Goal: Task Accomplishment & Management: Use online tool/utility

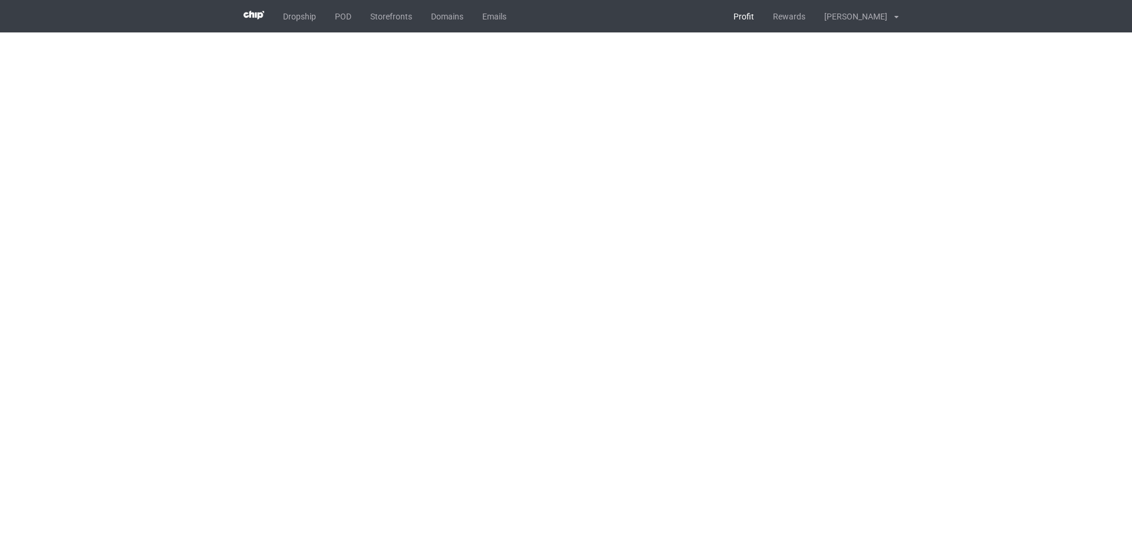
click at [736, 19] on link "Profit" at bounding box center [743, 16] width 39 height 32
click at [742, 14] on link "Profit" at bounding box center [743, 16] width 39 height 32
click at [342, 19] on link "POD" at bounding box center [342, 16] width 35 height 32
click at [741, 18] on link "Profit" at bounding box center [743, 16] width 39 height 32
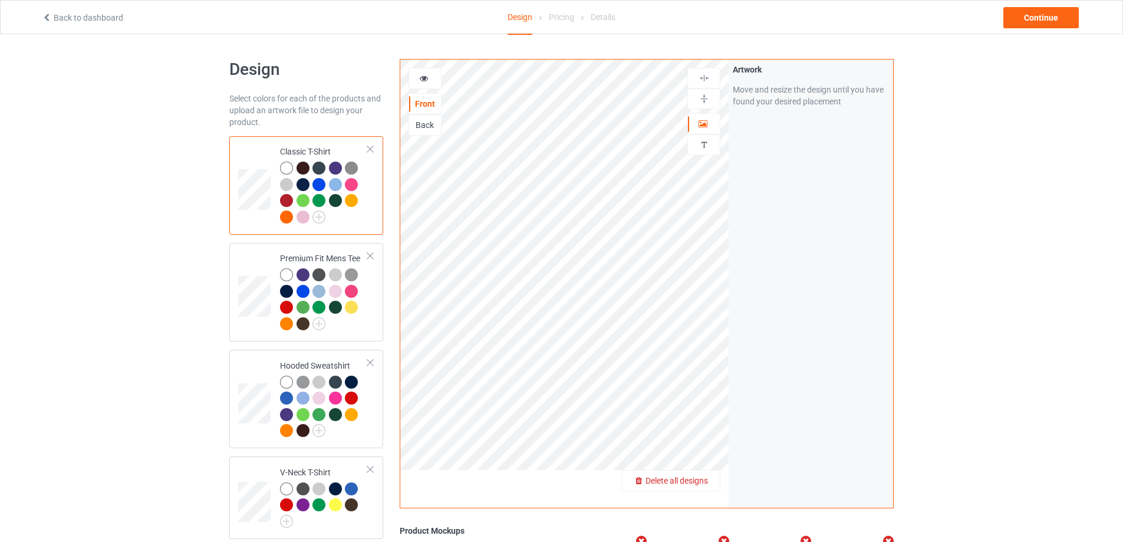
click at [704, 476] on span "Delete all designs" at bounding box center [676, 480] width 62 height 9
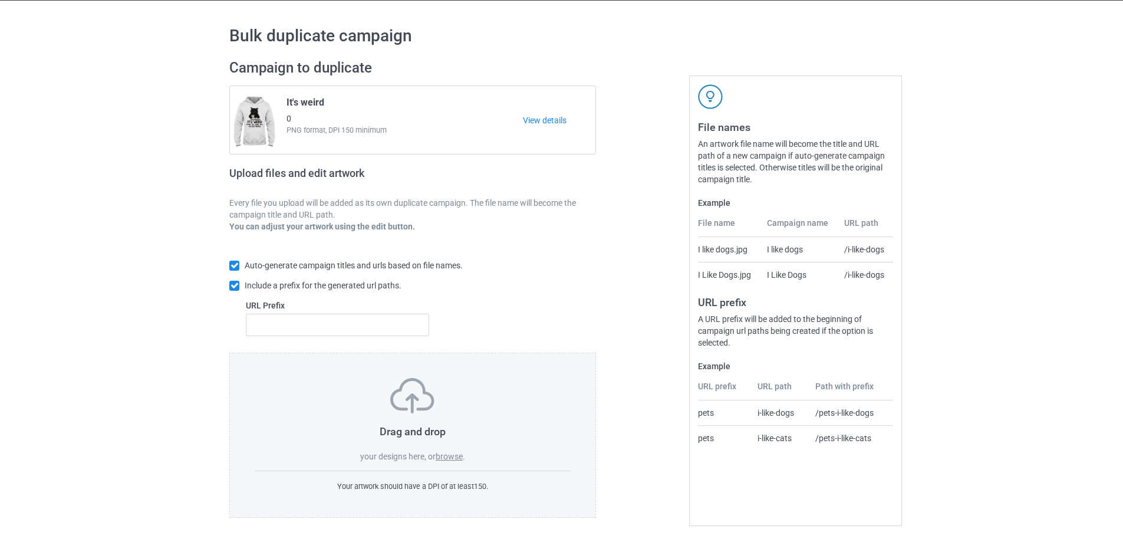
scroll to position [32, 0]
click at [456, 459] on label "browse" at bounding box center [449, 455] width 27 height 9
click at [0, 0] on input "browse" at bounding box center [0, 0] width 0 height 0
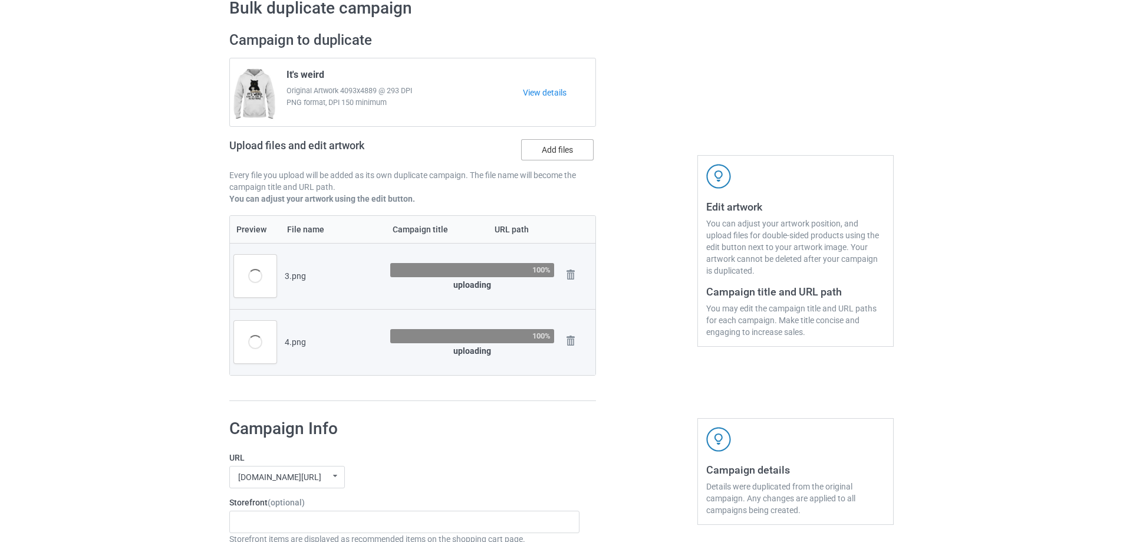
scroll to position [0, 0]
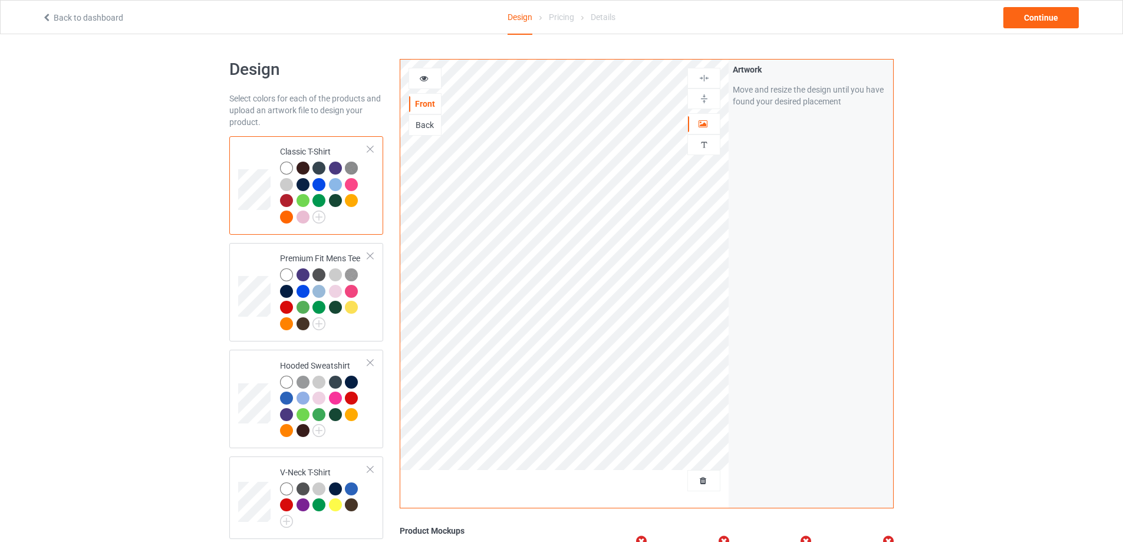
click at [701, 475] on div at bounding box center [704, 480] width 32 height 12
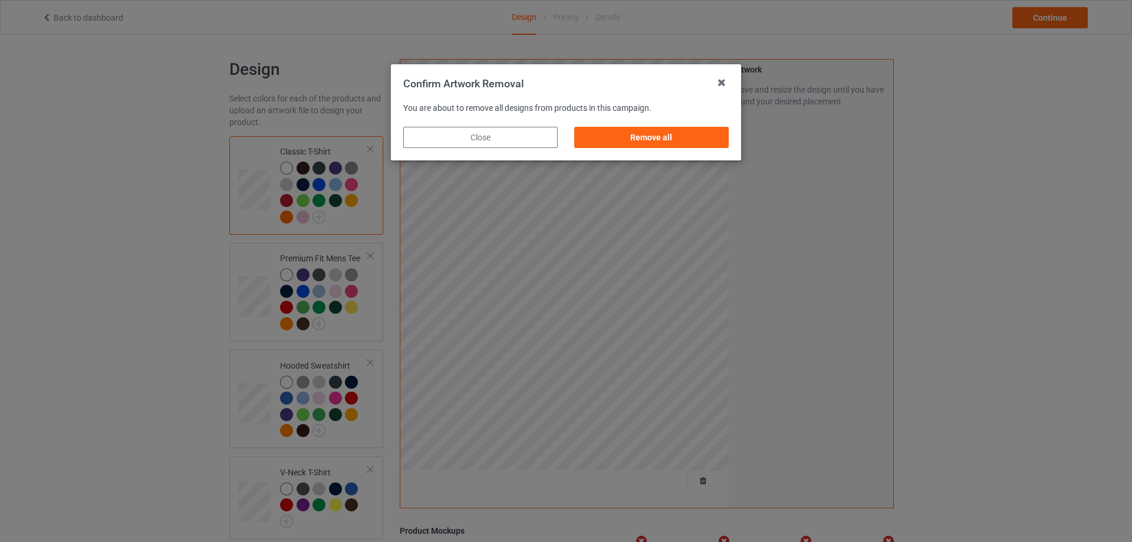
click at [655, 148] on div "Remove all" at bounding box center [651, 137] width 171 height 38
click at [670, 140] on div "Remove all" at bounding box center [651, 137] width 154 height 21
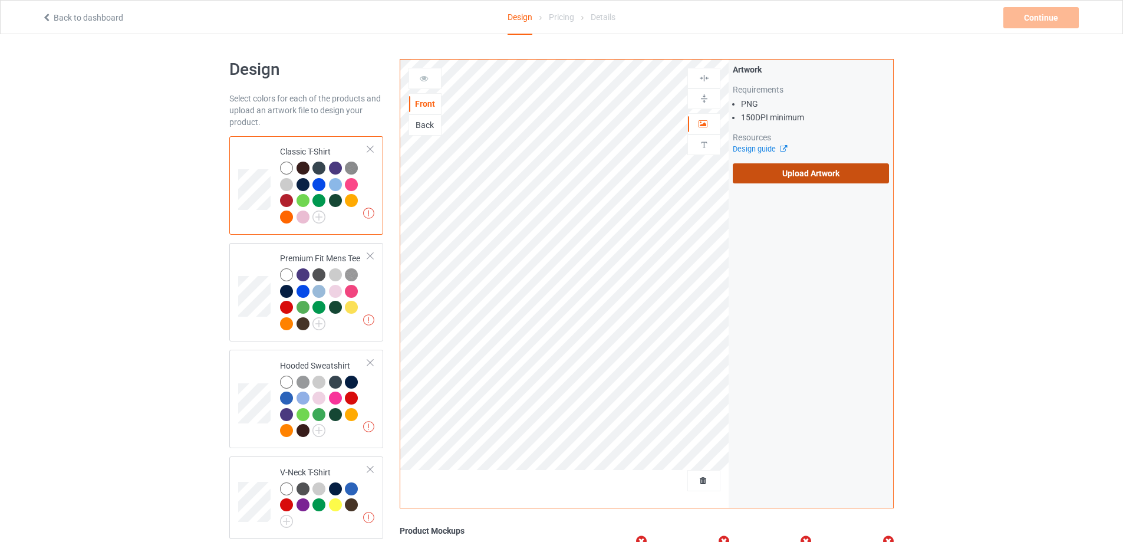
click at [758, 166] on label "Upload Artwork" at bounding box center [811, 173] width 156 height 20
click at [0, 0] on input "Upload Artwork" at bounding box center [0, 0] width 0 height 0
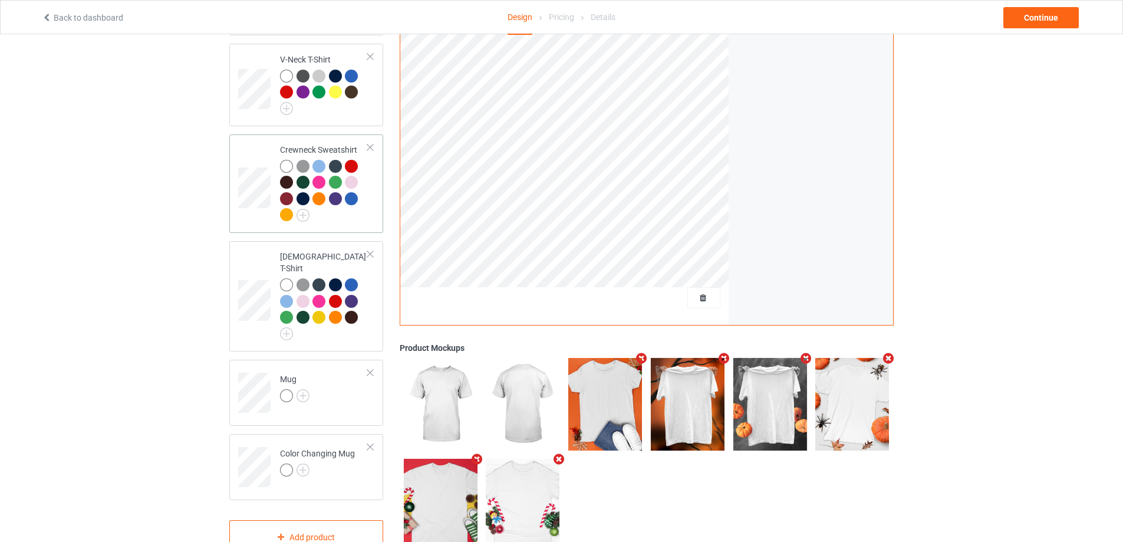
scroll to position [439, 0]
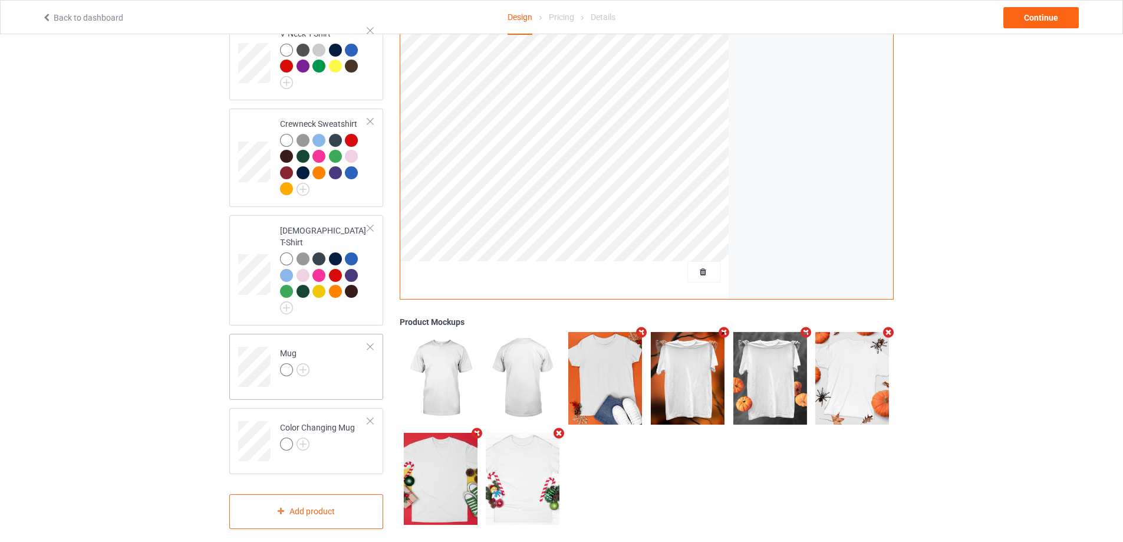
click at [341, 358] on td "Mug" at bounding box center [323, 362] width 101 height 49
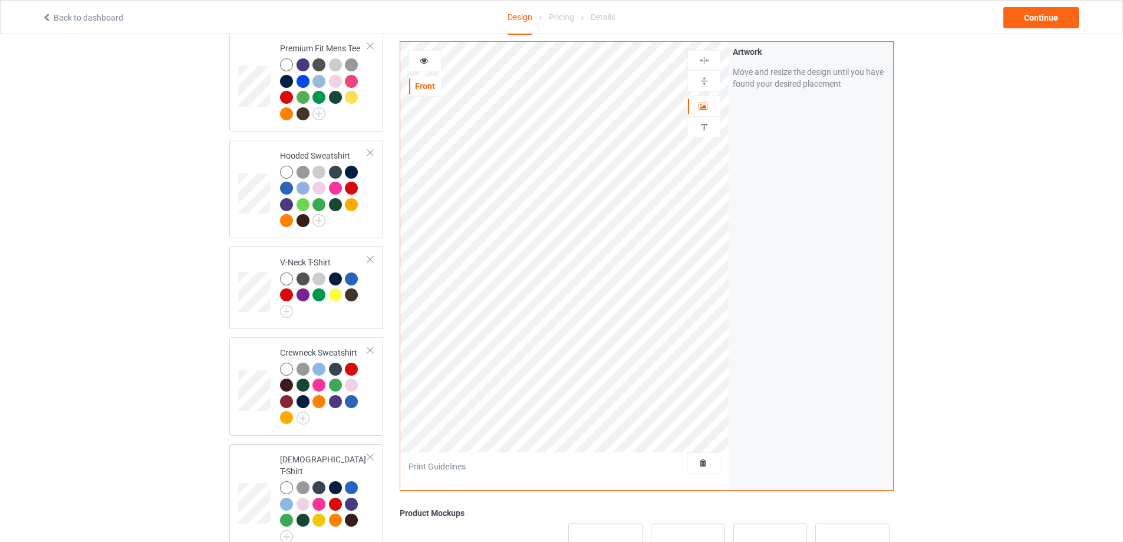
scroll to position [203, 0]
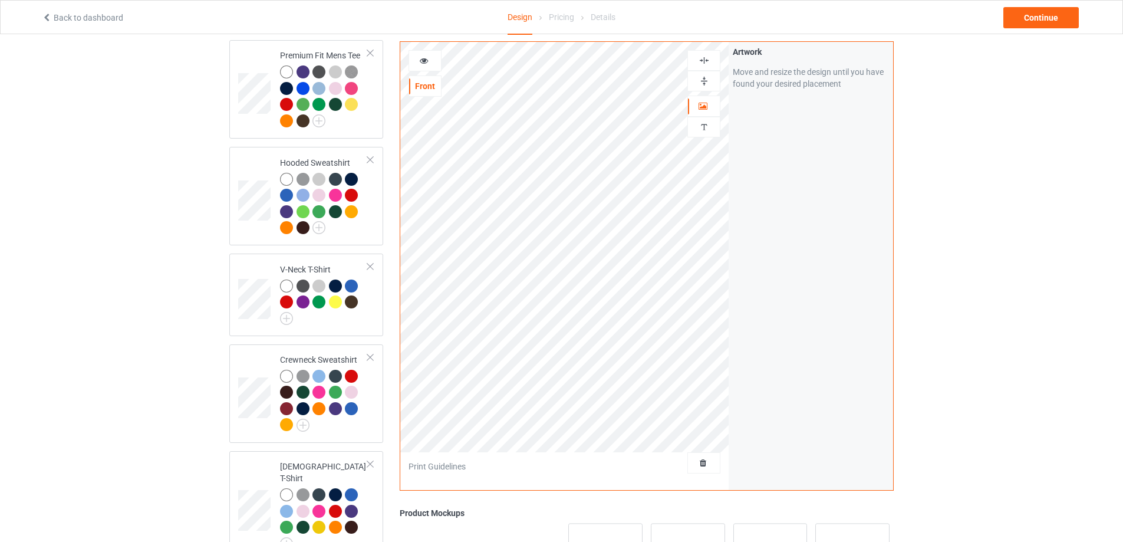
click at [700, 83] on img at bounding box center [703, 80] width 11 height 11
click at [701, 83] on img at bounding box center [703, 80] width 11 height 11
click at [252, 124] on td at bounding box center [255, 89] width 35 height 89
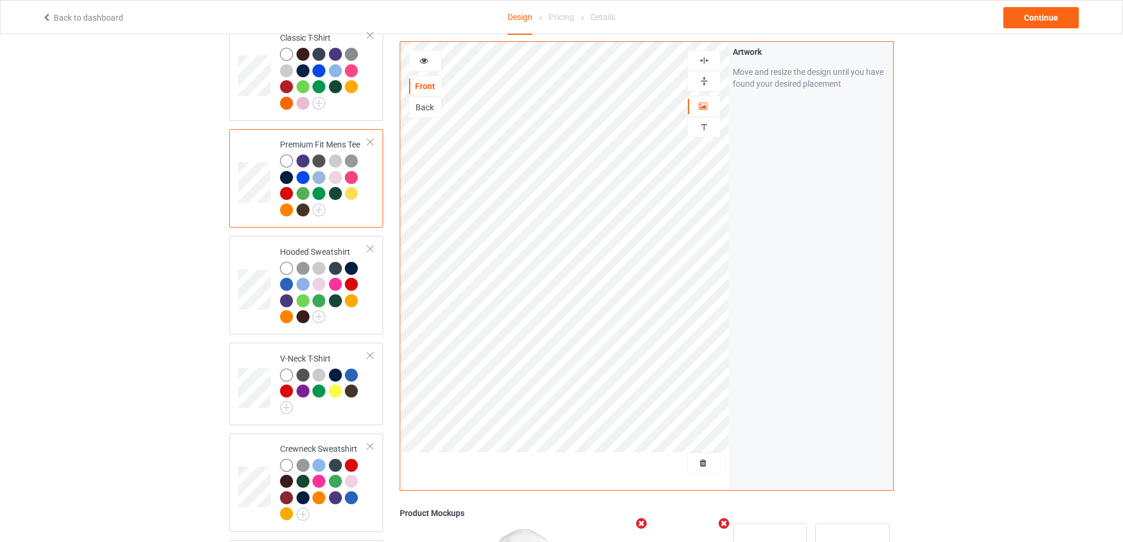
scroll to position [26, 0]
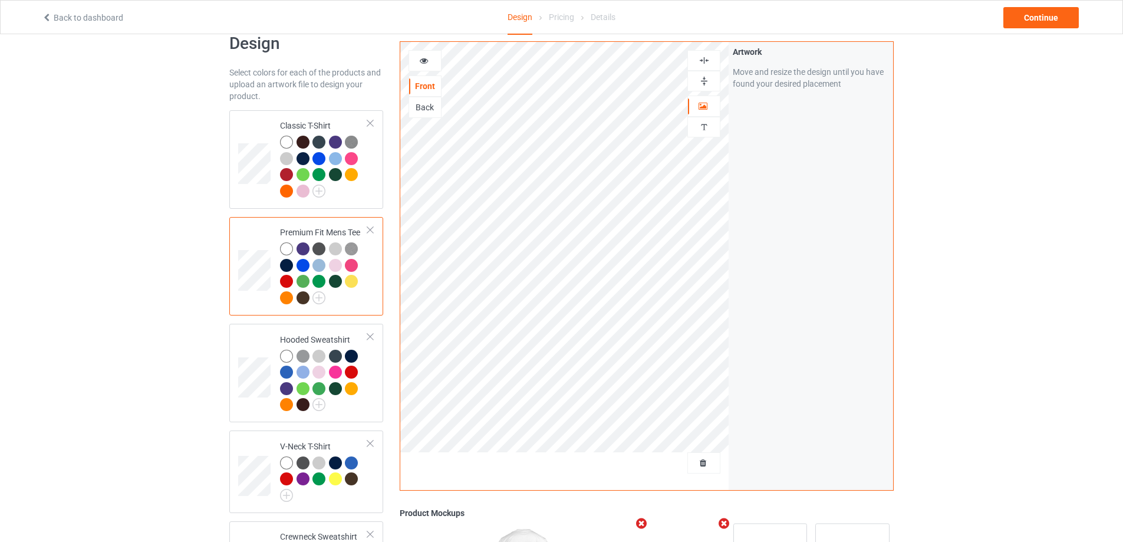
click at [433, 60] on div at bounding box center [425, 61] width 32 height 12
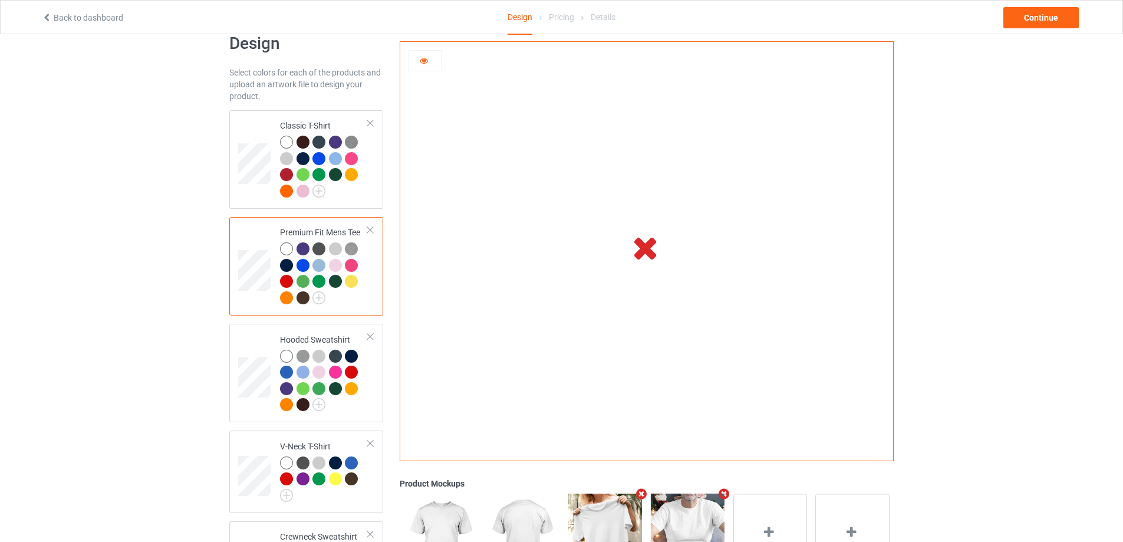
click at [425, 65] on div at bounding box center [425, 61] width 32 height 12
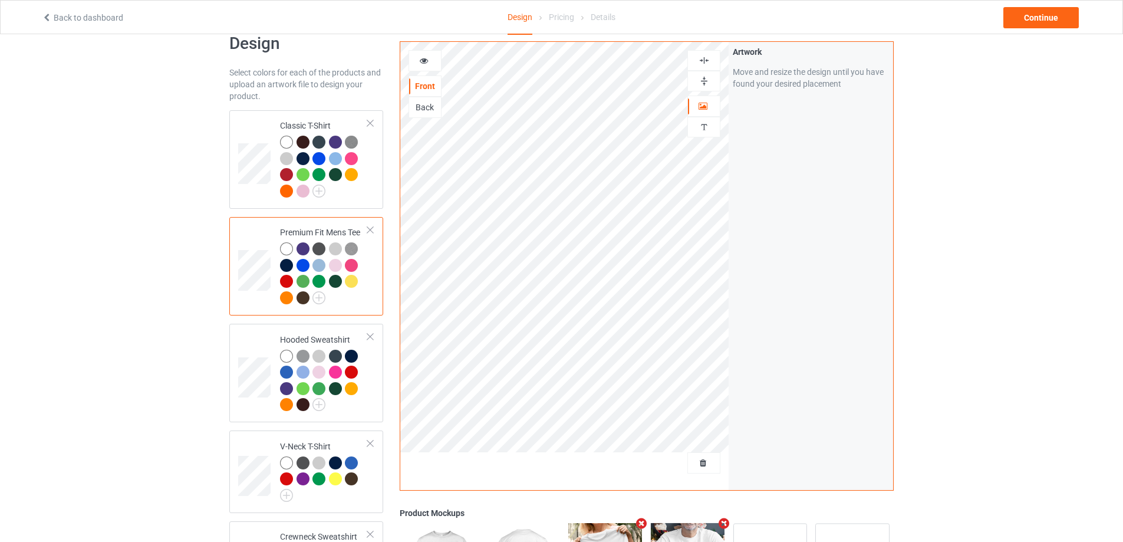
click at [424, 63] on icon at bounding box center [424, 59] width 10 height 8
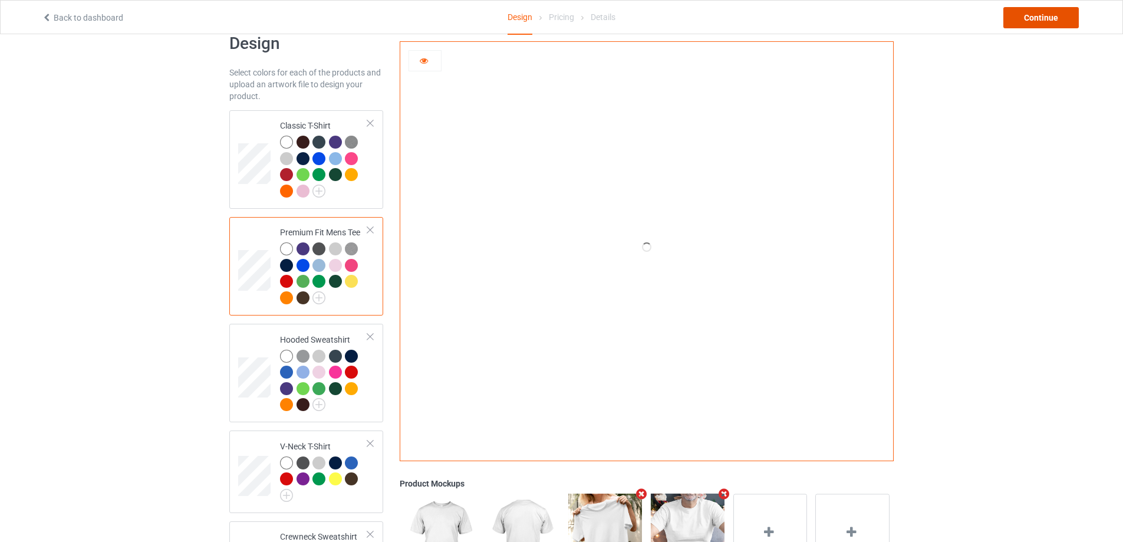
click at [1054, 17] on div "Continue" at bounding box center [1040, 17] width 75 height 21
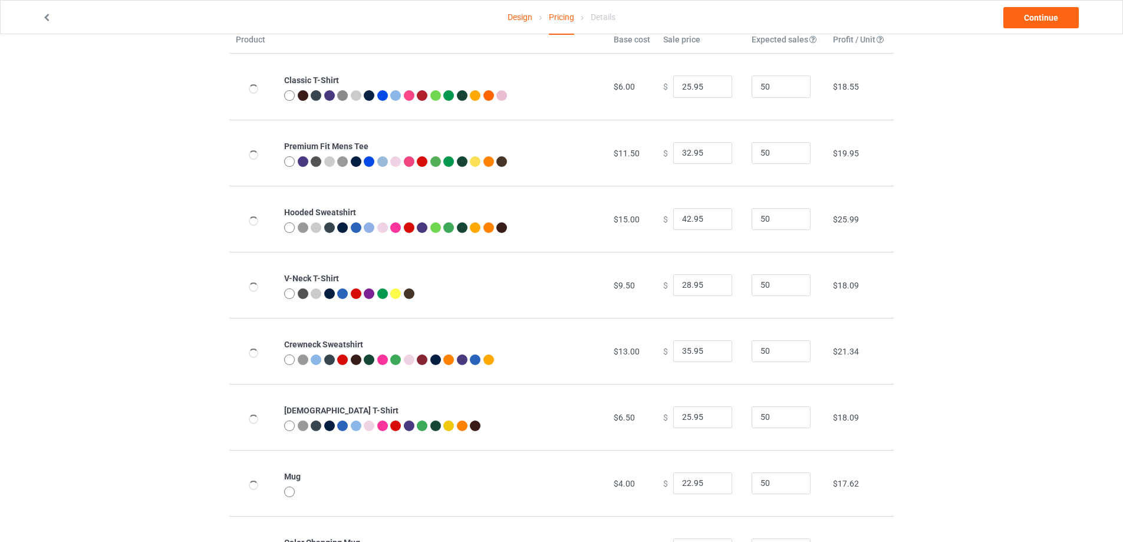
scroll to position [127, 0]
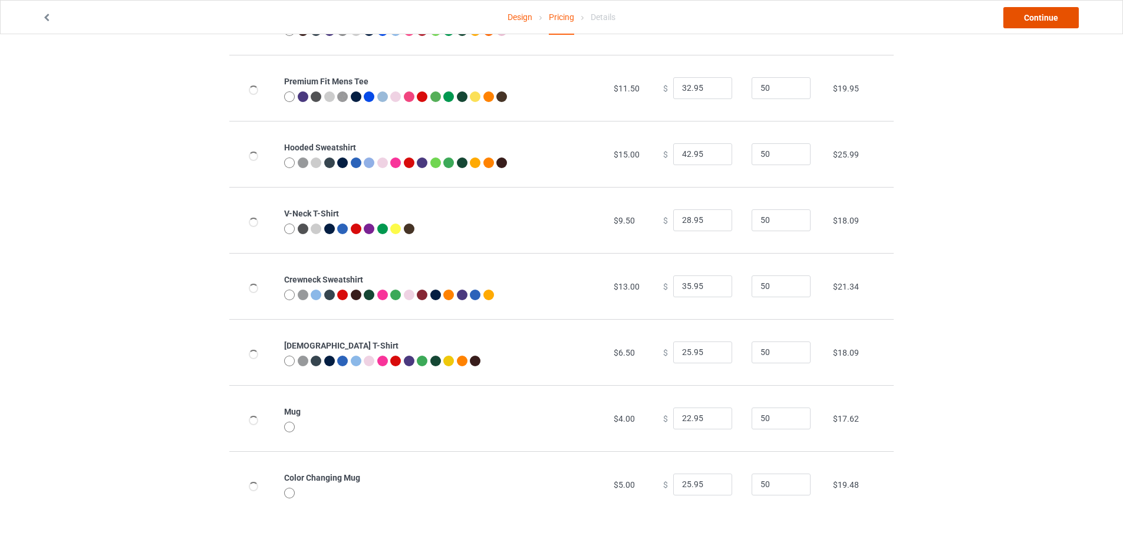
click at [1043, 14] on link "Continue" at bounding box center [1040, 17] width 75 height 21
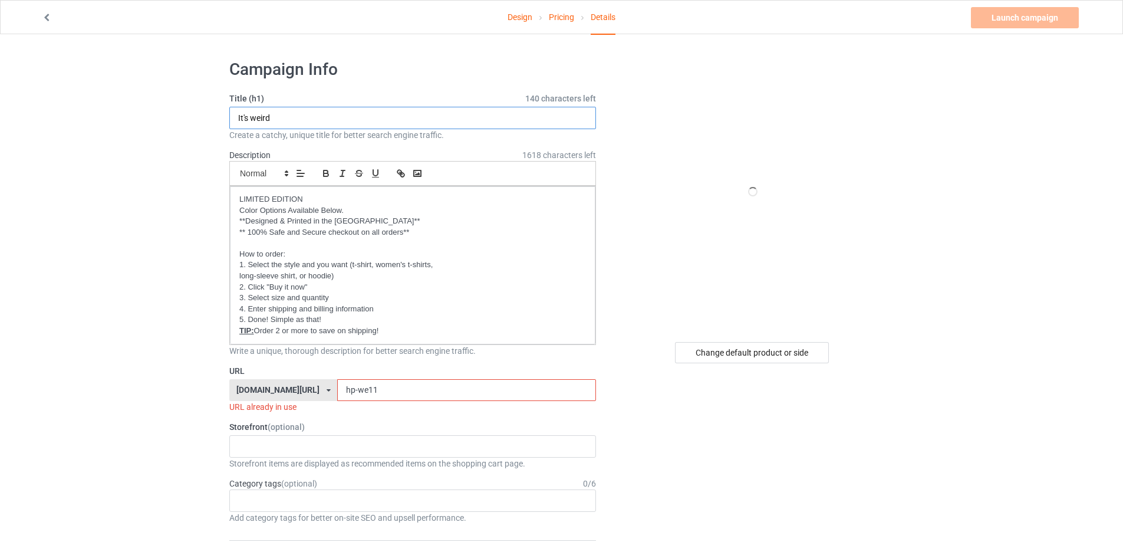
click at [313, 113] on input "It's weird" at bounding box center [412, 118] width 367 height 22
type input "It's weird ver 1"
click at [383, 386] on input "hp-we11" at bounding box center [466, 390] width 258 height 22
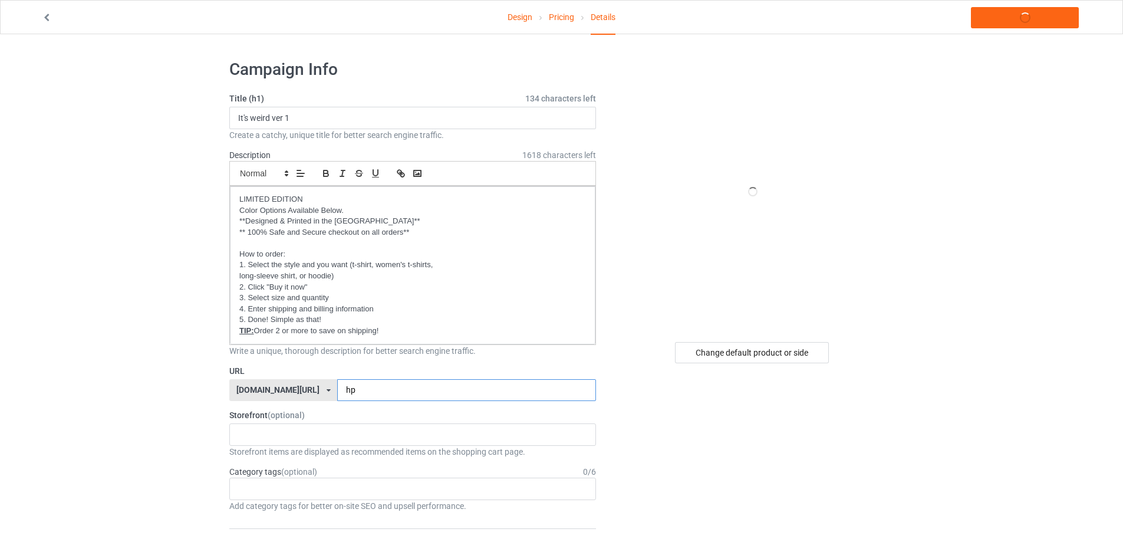
type input "h"
type input "ư"
type input "weird-v1"
click at [1060, 11] on link "Launch campaign" at bounding box center [1025, 17] width 108 height 21
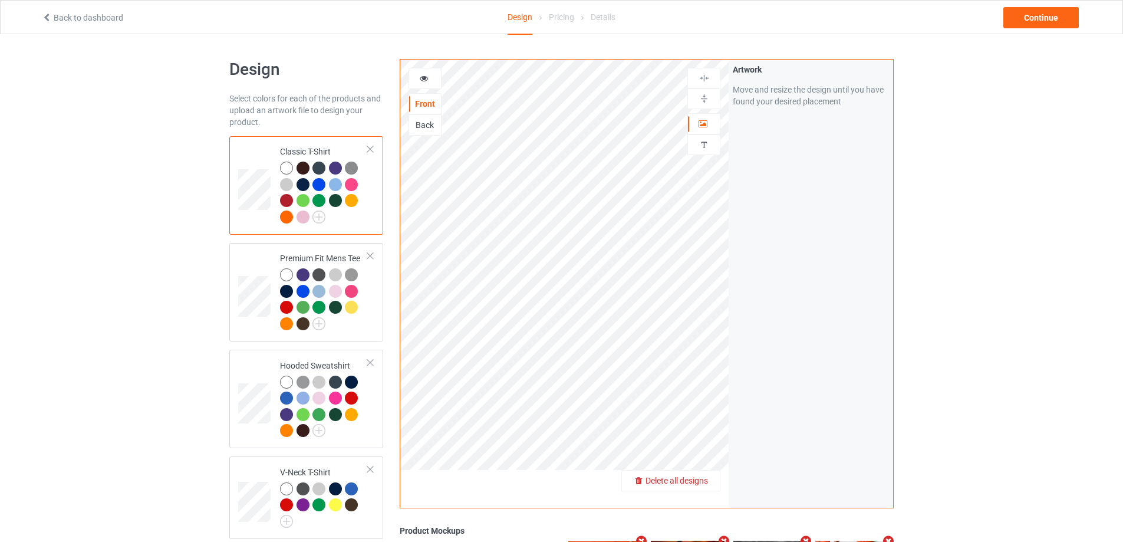
click at [704, 486] on div "Delete all designs" at bounding box center [671, 480] width 98 height 12
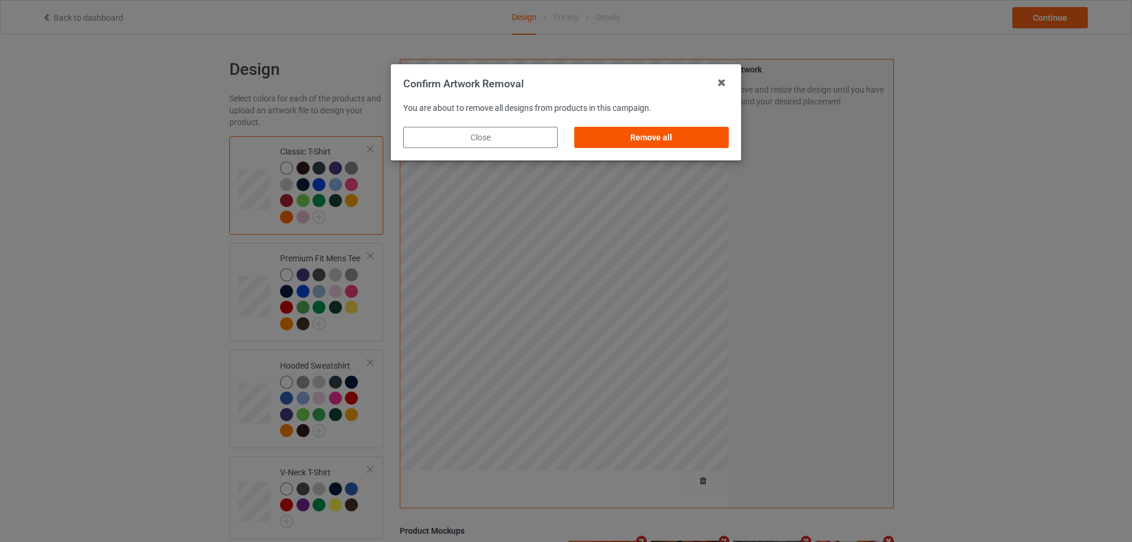
click at [627, 127] on div "Remove all" at bounding box center [651, 137] width 154 height 21
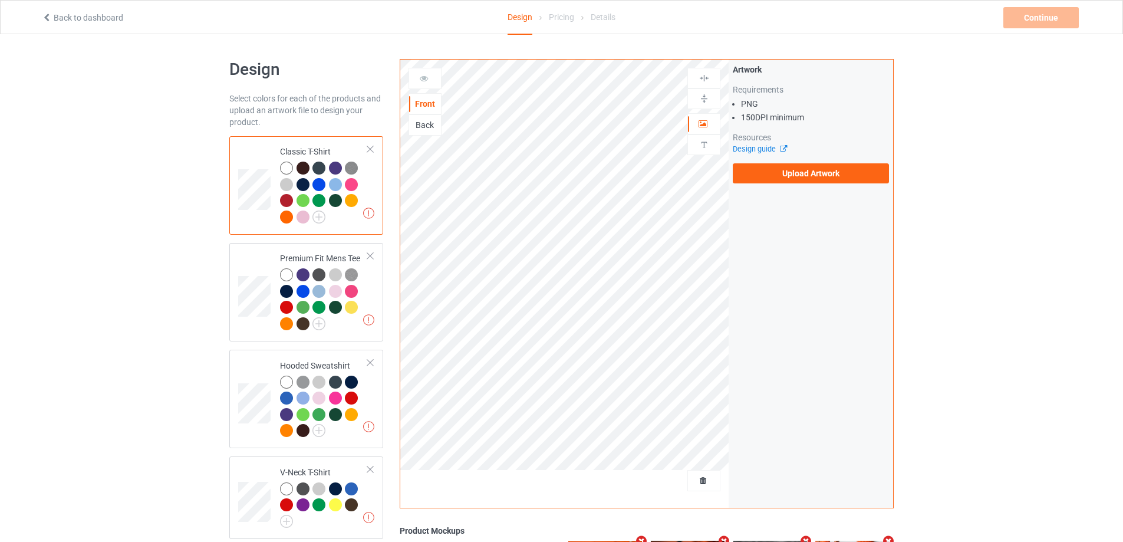
click at [838, 187] on div "Artwork Requirements PNG 150 DPI minimum Resources Design guide Upload Artwork" at bounding box center [810, 284] width 164 height 448
click at [838, 182] on label "Upload Artwork" at bounding box center [811, 173] width 156 height 20
click at [0, 0] on input "Upload Artwork" at bounding box center [0, 0] width 0 height 0
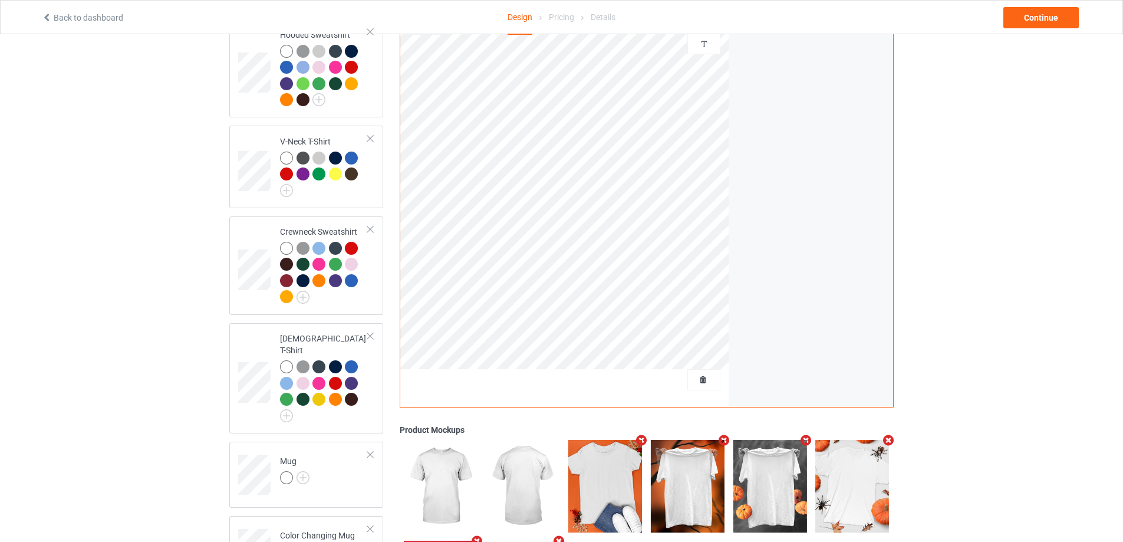
scroll to position [354, 0]
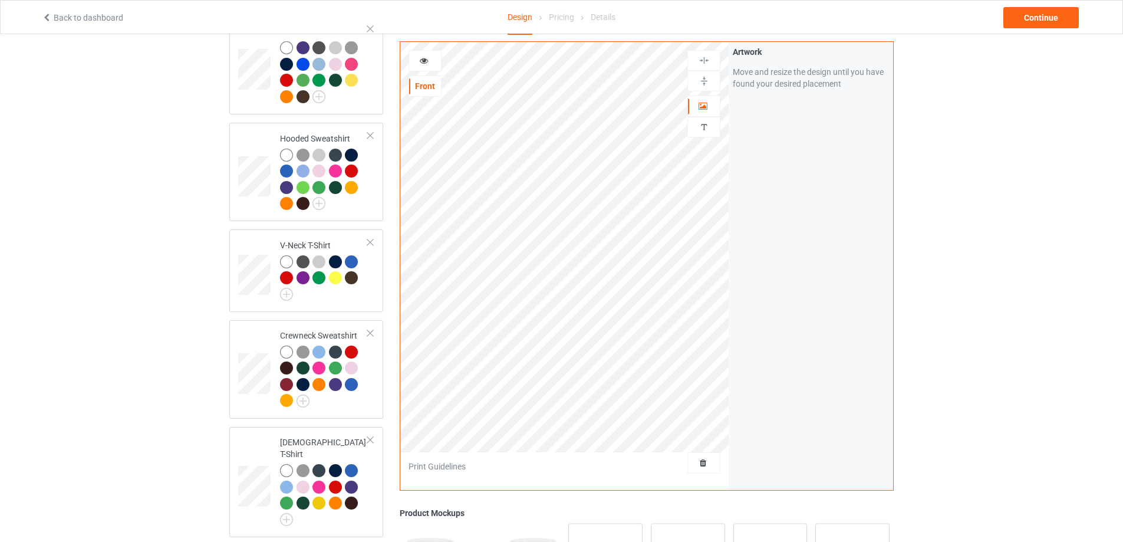
scroll to position [177, 0]
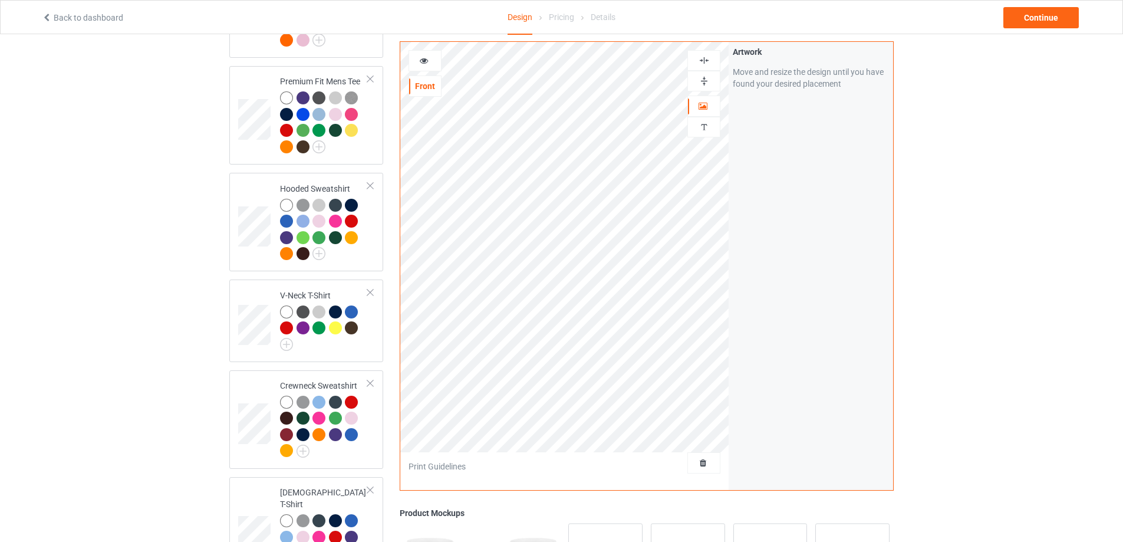
click at [705, 80] on img at bounding box center [703, 80] width 11 height 11
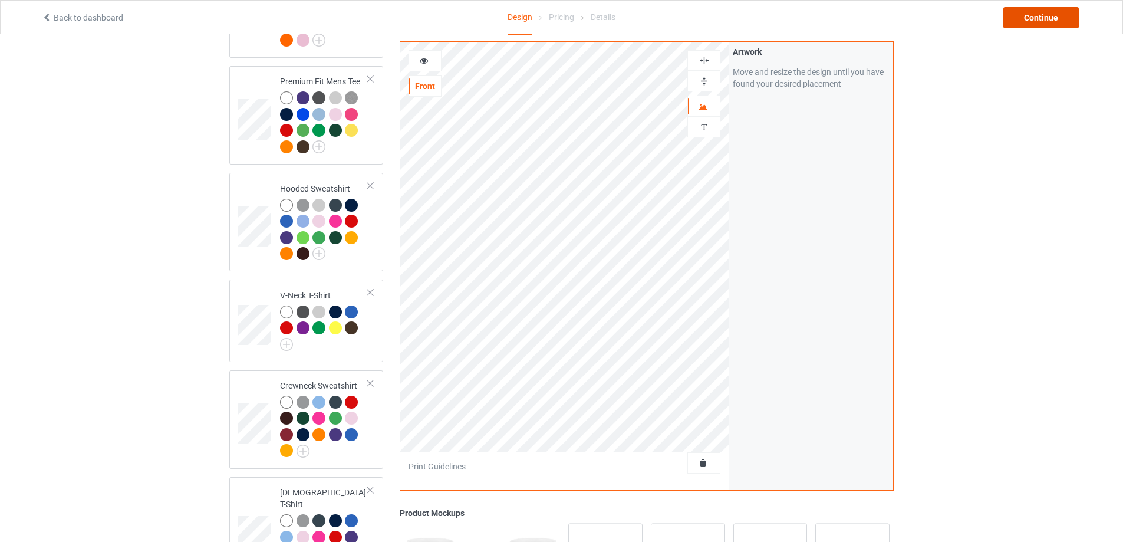
click at [1040, 8] on div "Continue" at bounding box center [1040, 17] width 75 height 21
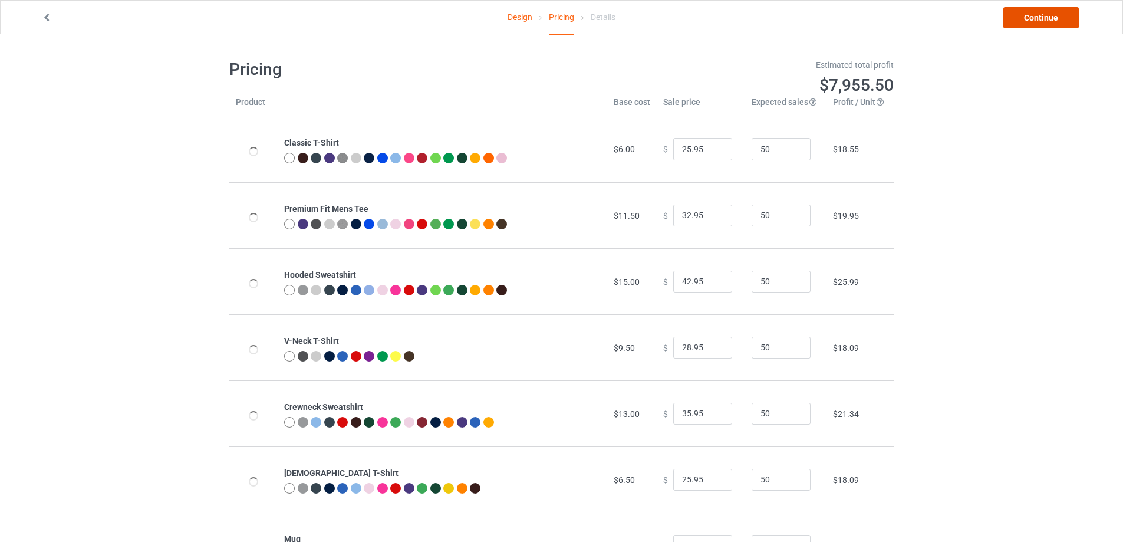
click at [1041, 11] on link "Continue" at bounding box center [1040, 17] width 75 height 21
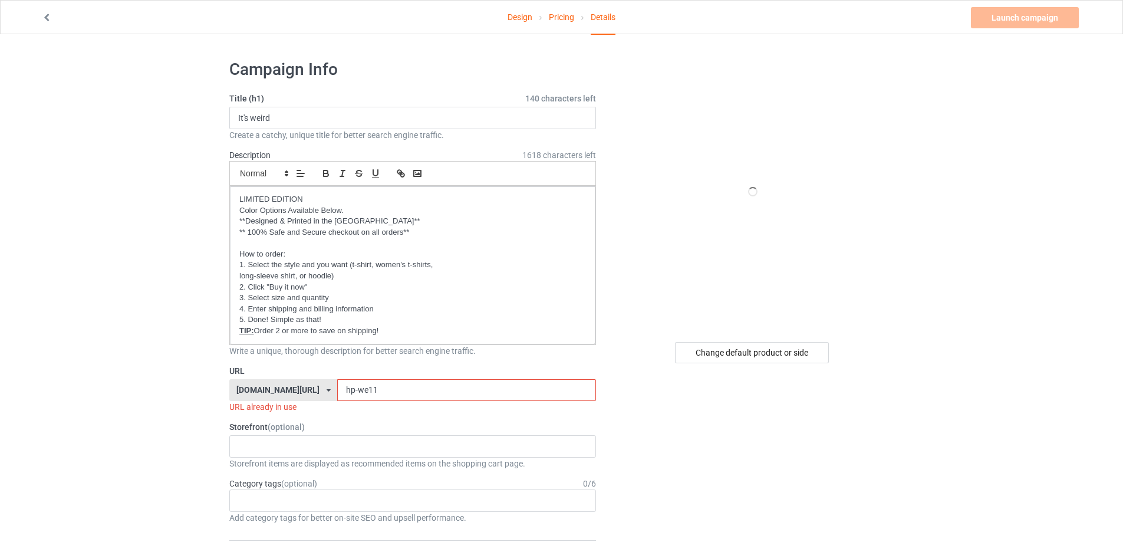
click at [368, 390] on input "hp-we11" at bounding box center [466, 390] width 258 height 22
click at [328, 117] on input "It's weird" at bounding box center [412, 118] width 367 height 22
type input "It's weird ver2"
drag, startPoint x: 373, startPoint y: 393, endPoint x: 276, endPoint y: 381, distance: 97.4
click at [276, 381] on div "[DOMAIN_NAME][URL] [DOMAIN_NAME][URL] [DOMAIN_NAME][URL] [DOMAIN_NAME][URL] [DO…" at bounding box center [412, 390] width 367 height 22
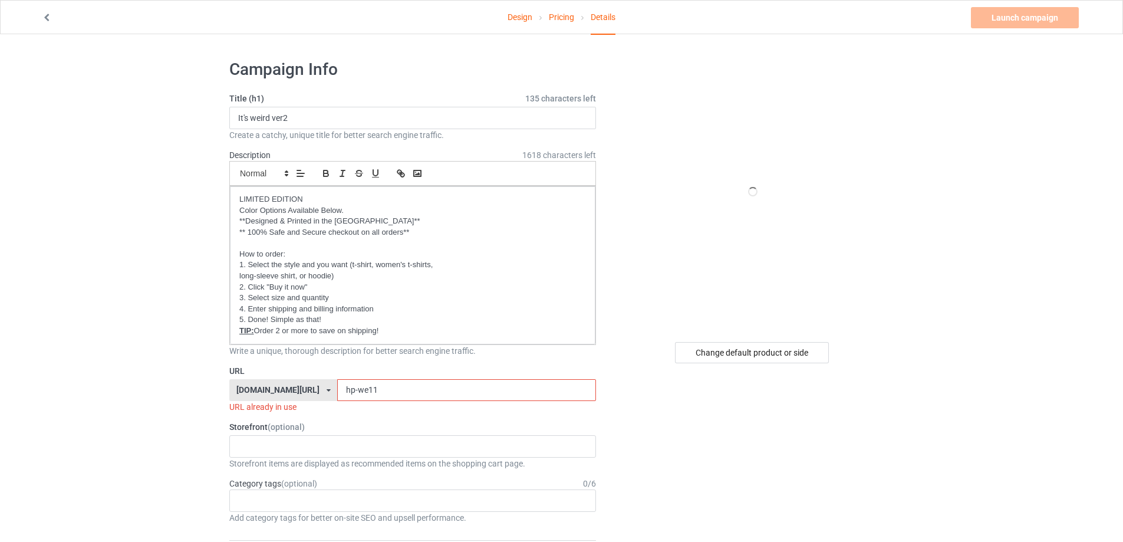
type input "ư"
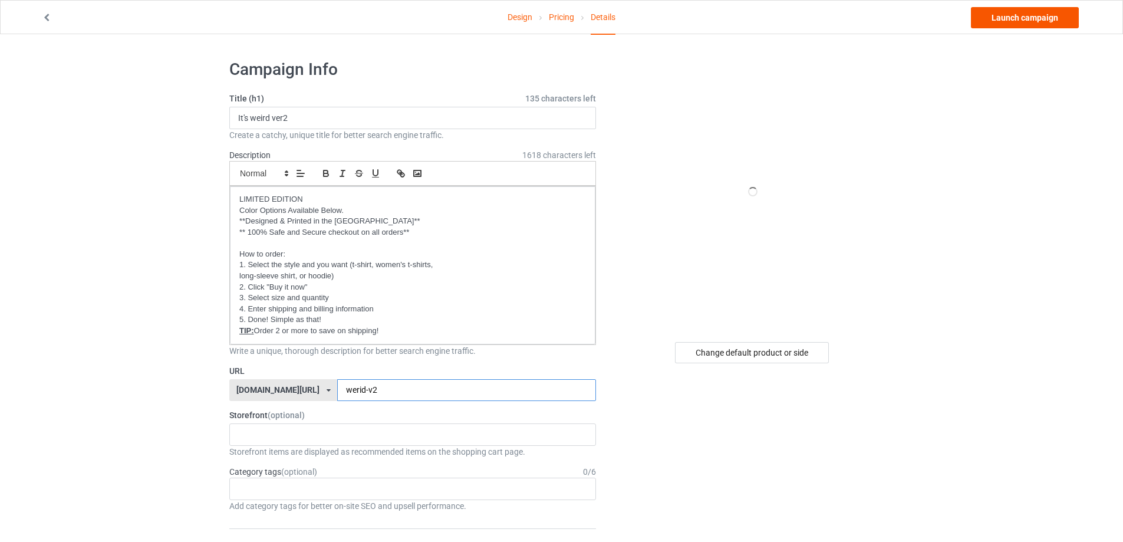
type input "werid-v2"
click at [1013, 21] on link "Launch campaign" at bounding box center [1025, 17] width 108 height 21
